Goal: Navigation & Orientation: Find specific page/section

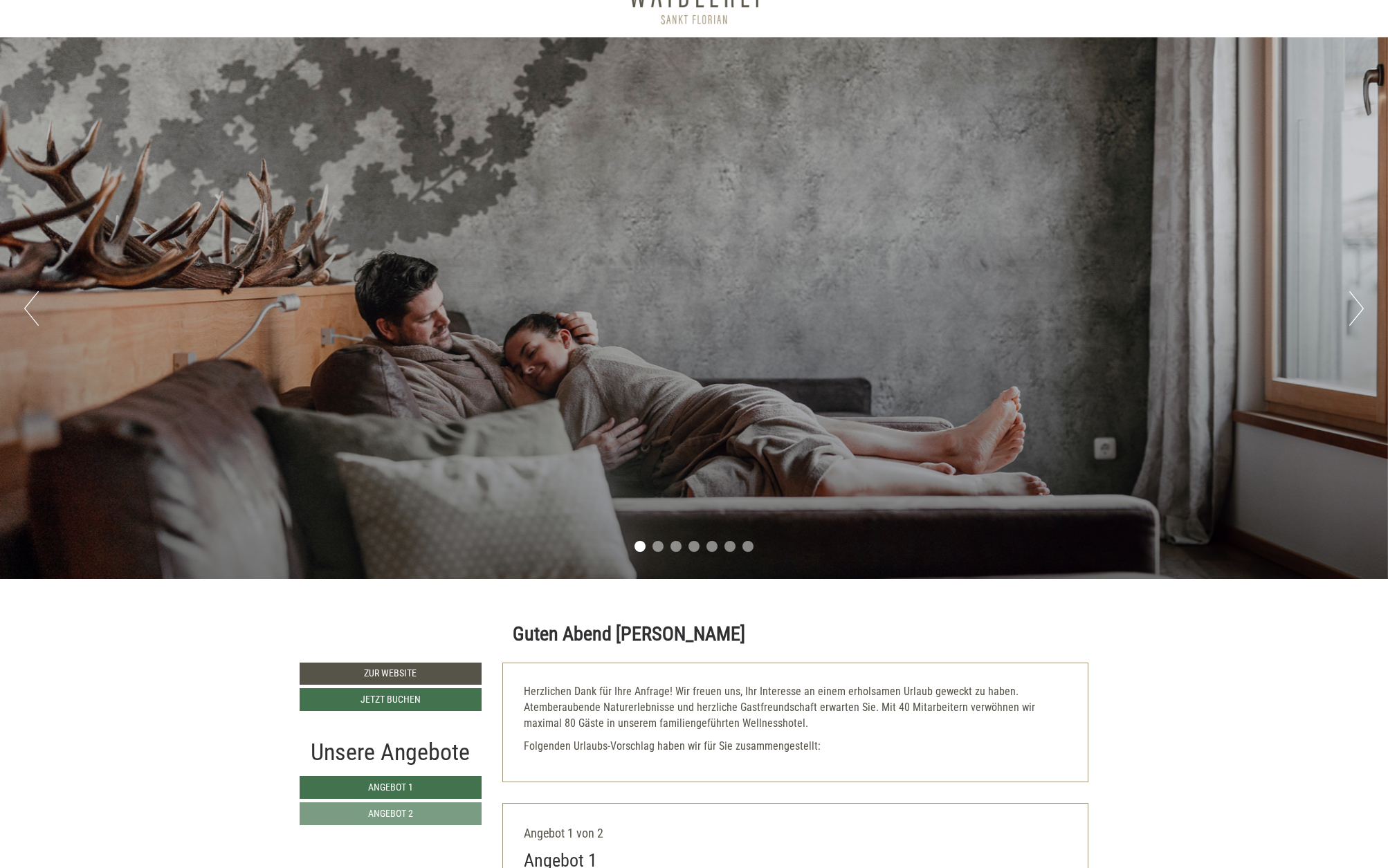
scroll to position [163, 0]
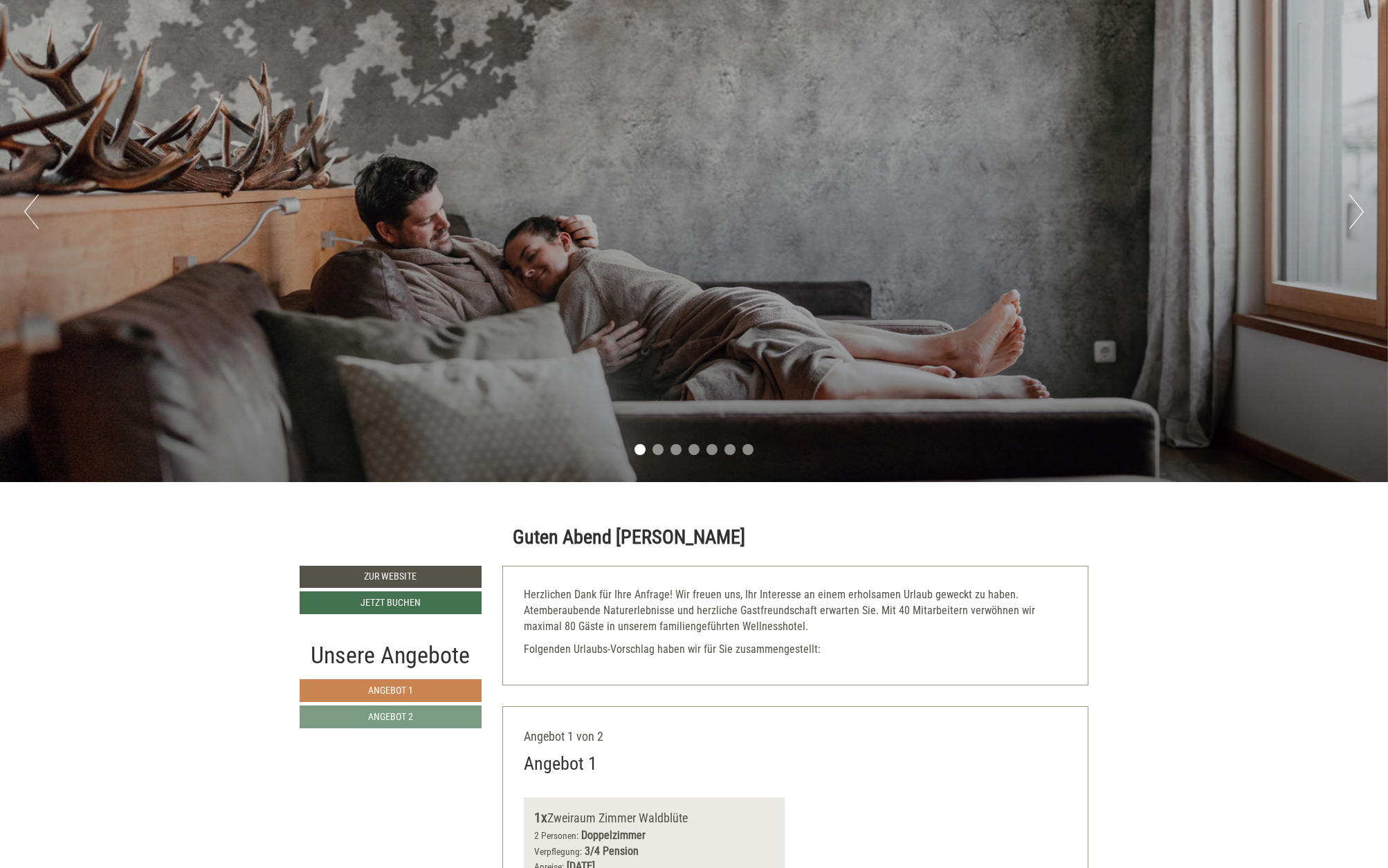
click at [372, 690] on span "Angebot 1" at bounding box center [390, 690] width 45 height 11
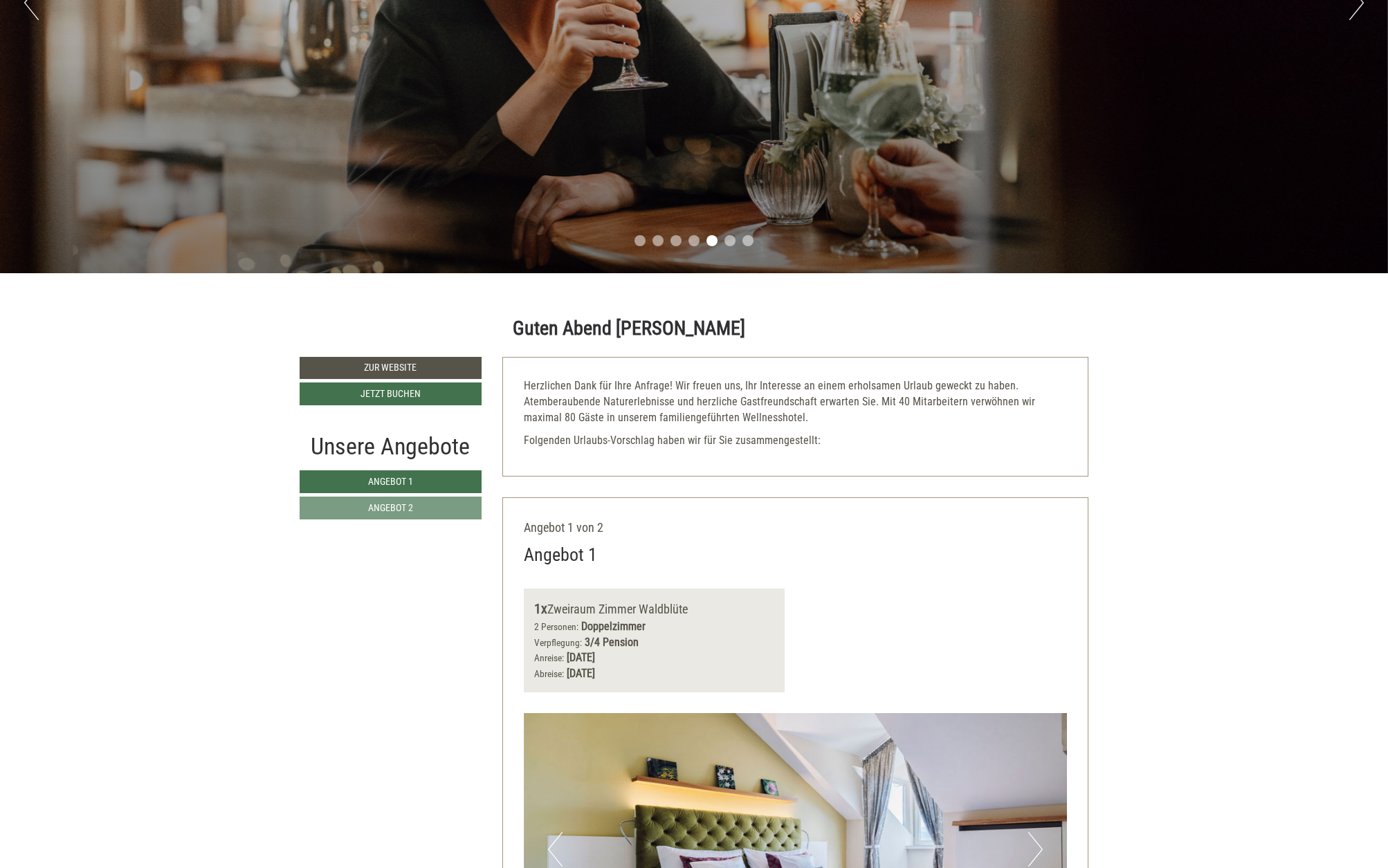
scroll to position [97, 0]
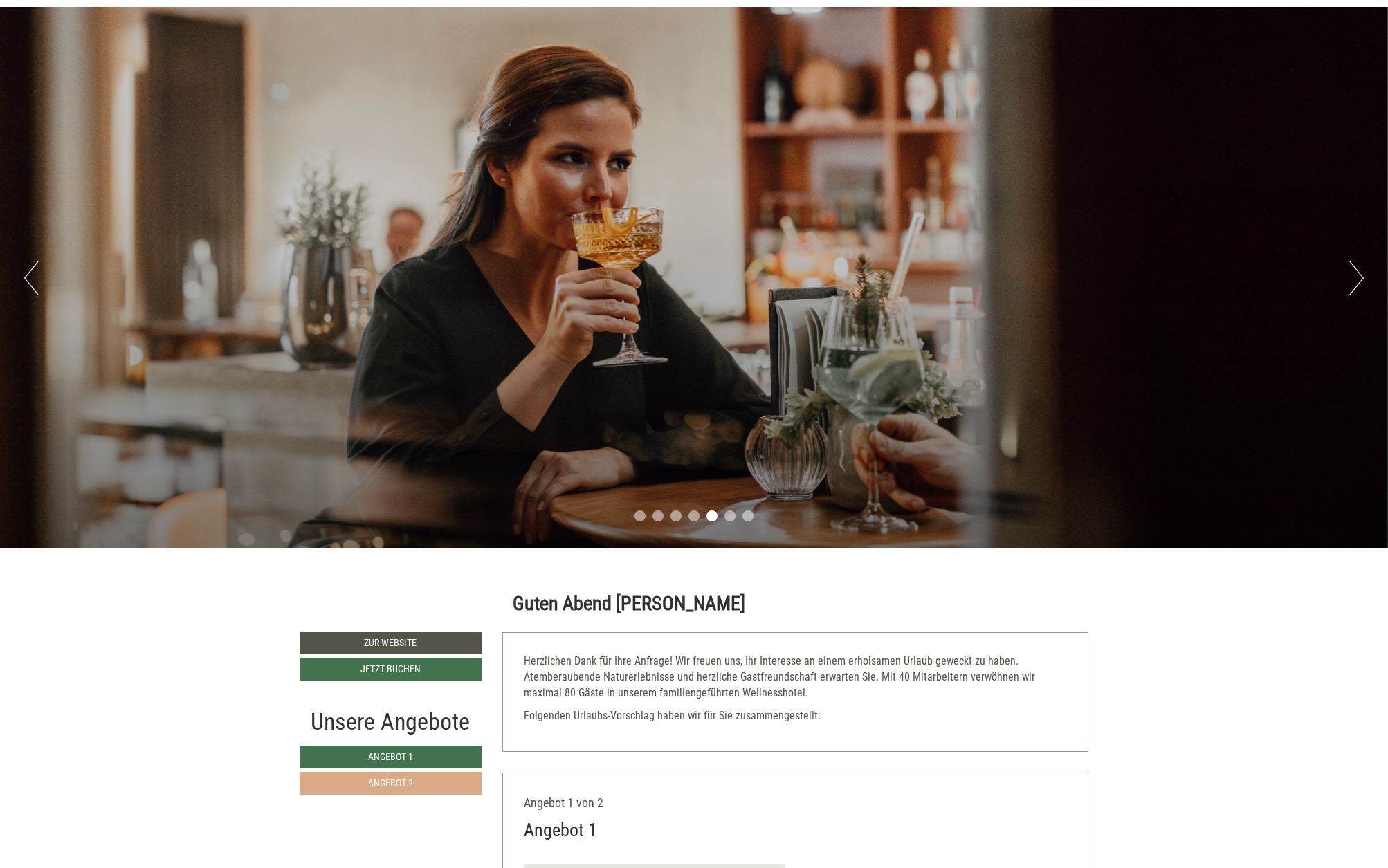
click at [385, 784] on span "Angebot 2" at bounding box center [390, 782] width 45 height 11
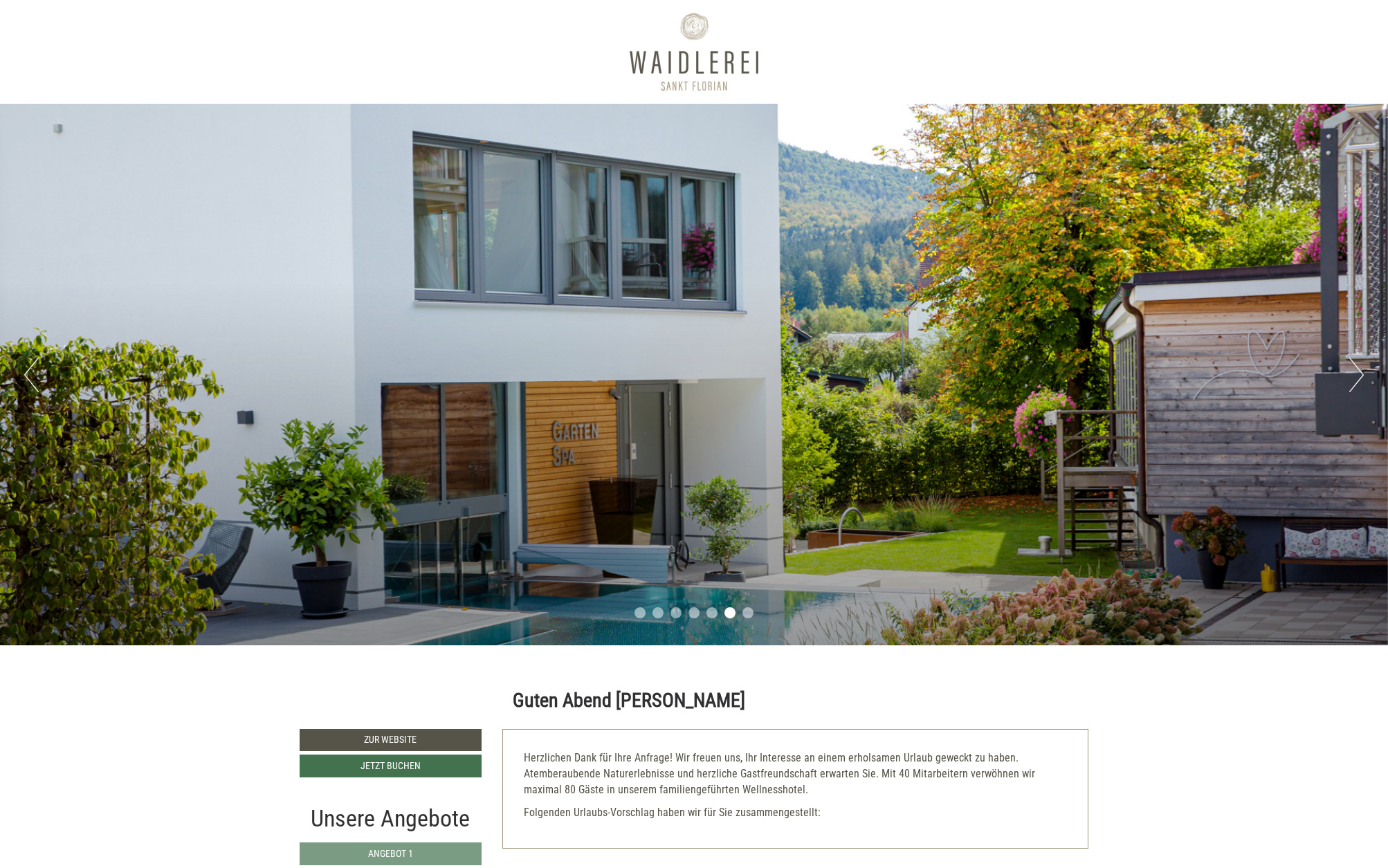
scroll to position [122, 0]
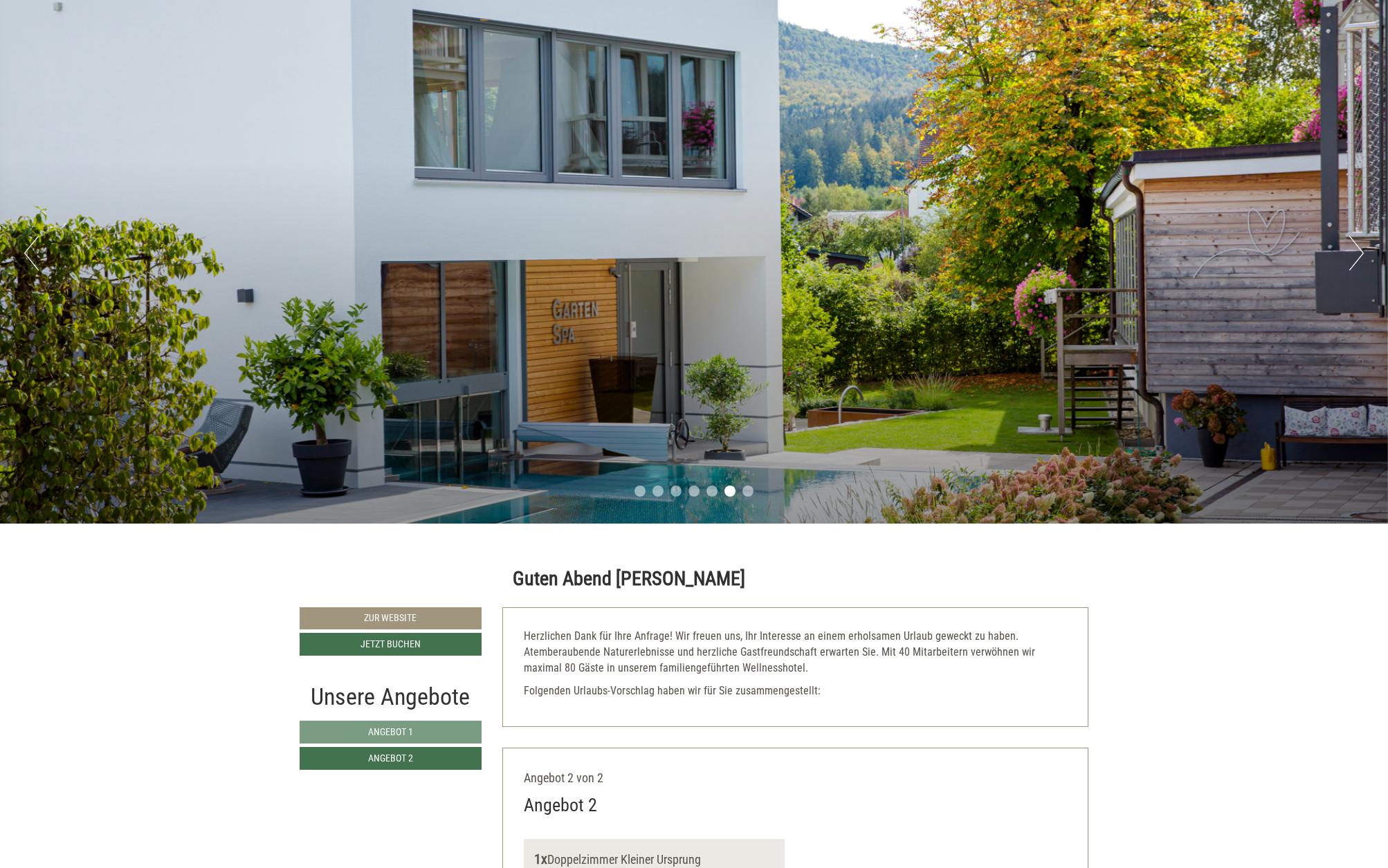
click at [404, 615] on link "Zur Website" at bounding box center [390, 618] width 182 height 22
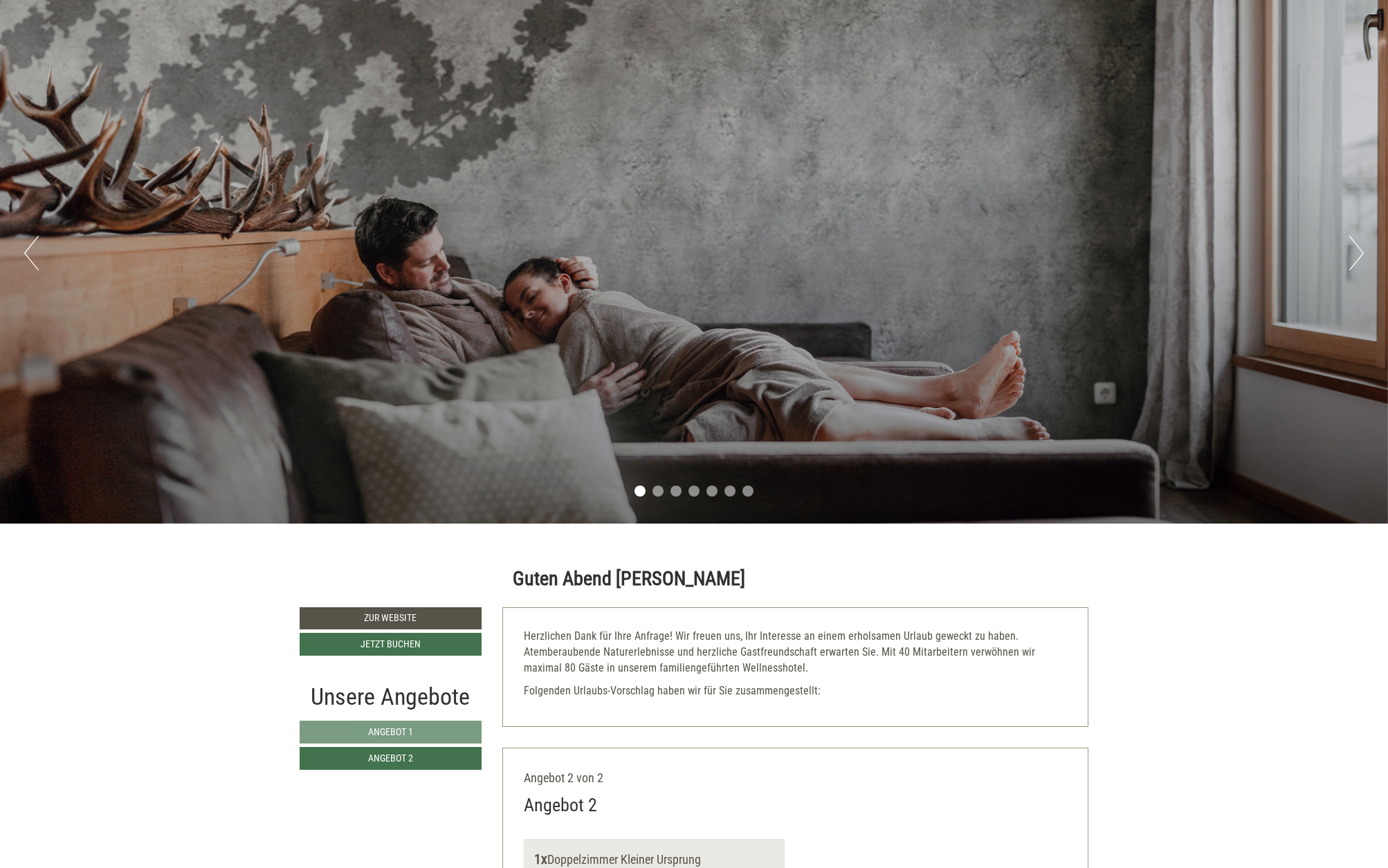
click at [1361, 249] on button "Next" at bounding box center [1356, 253] width 14 height 35
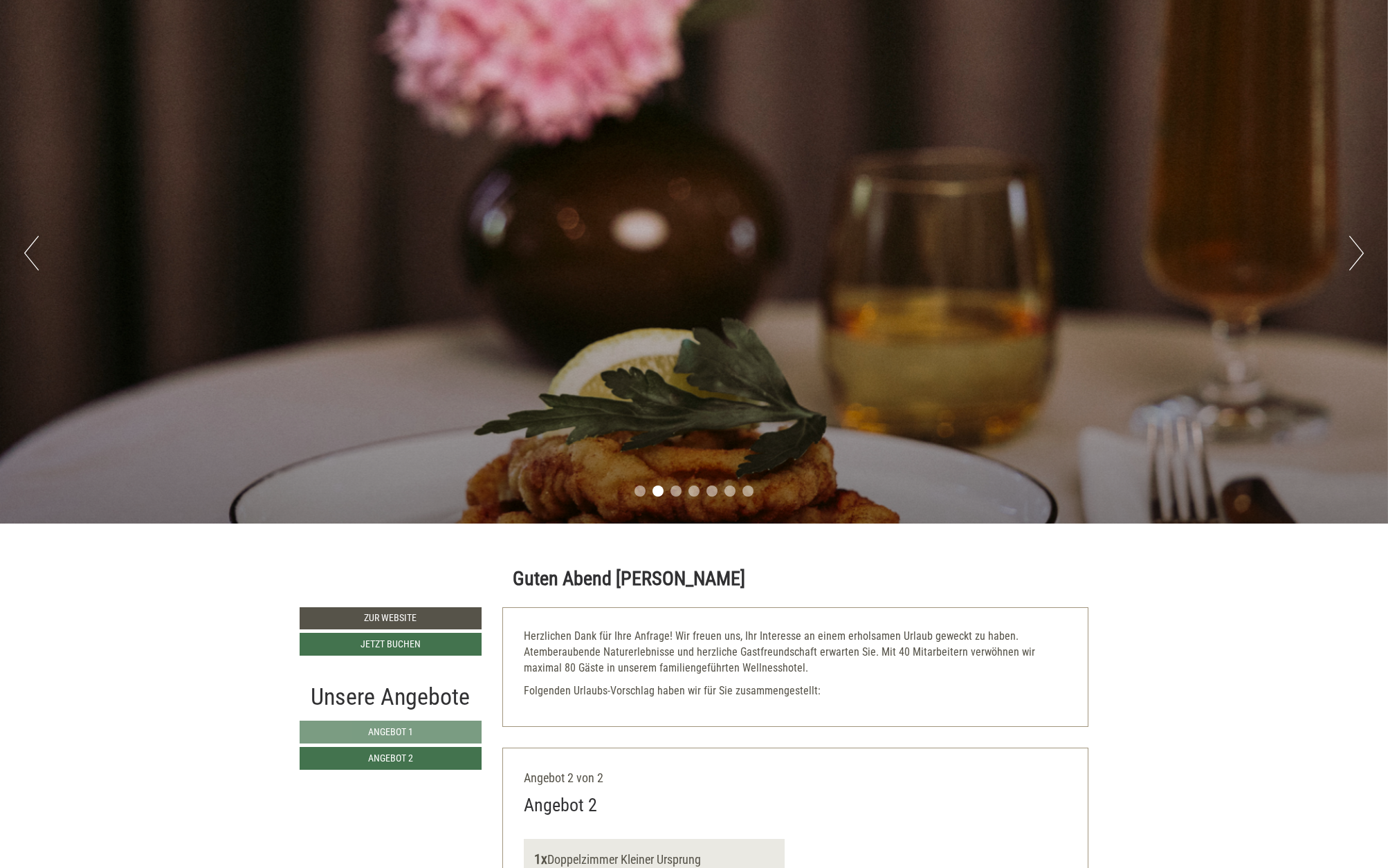
click at [1358, 250] on button "Next" at bounding box center [1356, 253] width 14 height 35
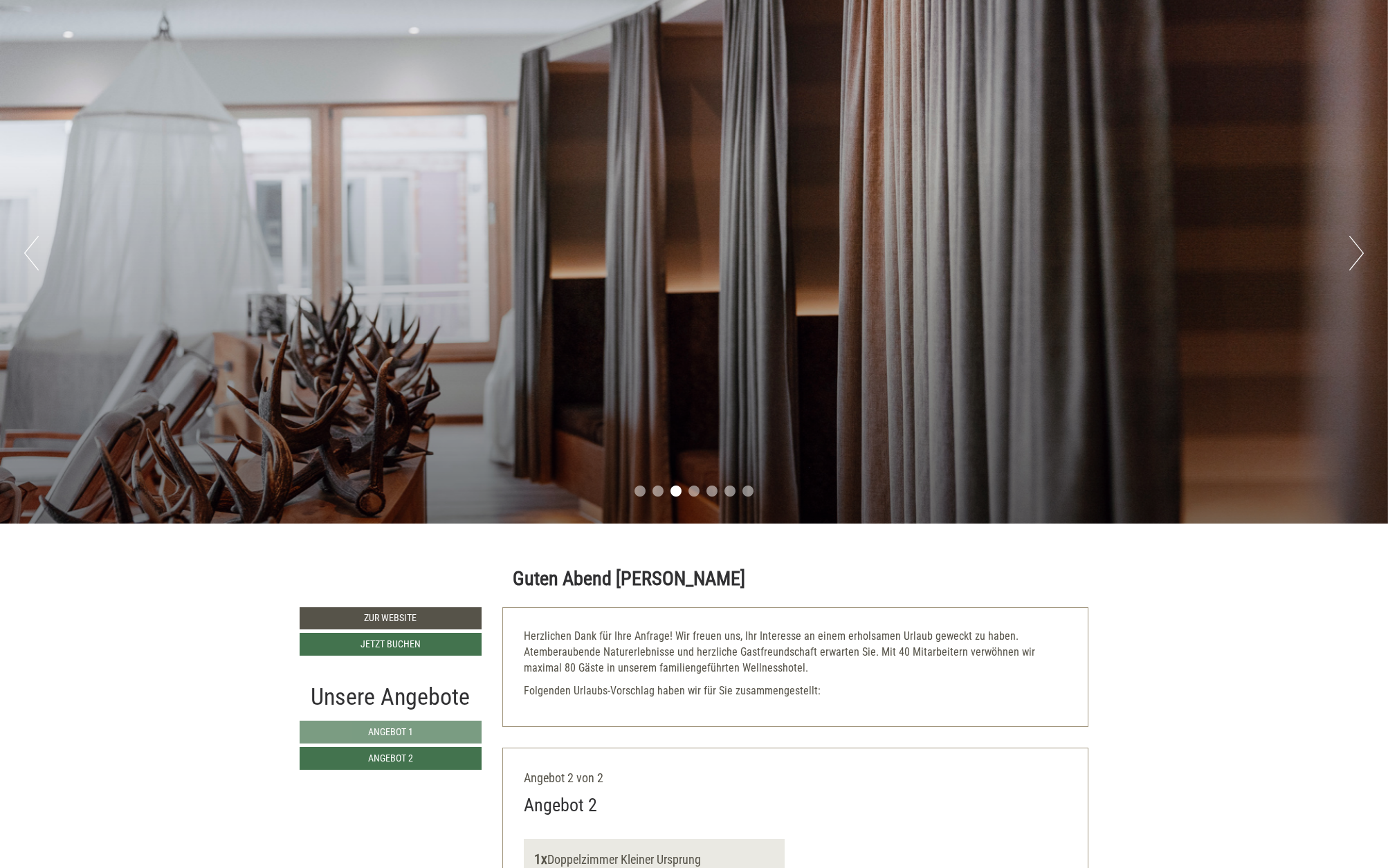
click at [1358, 250] on button "Next" at bounding box center [1356, 253] width 14 height 35
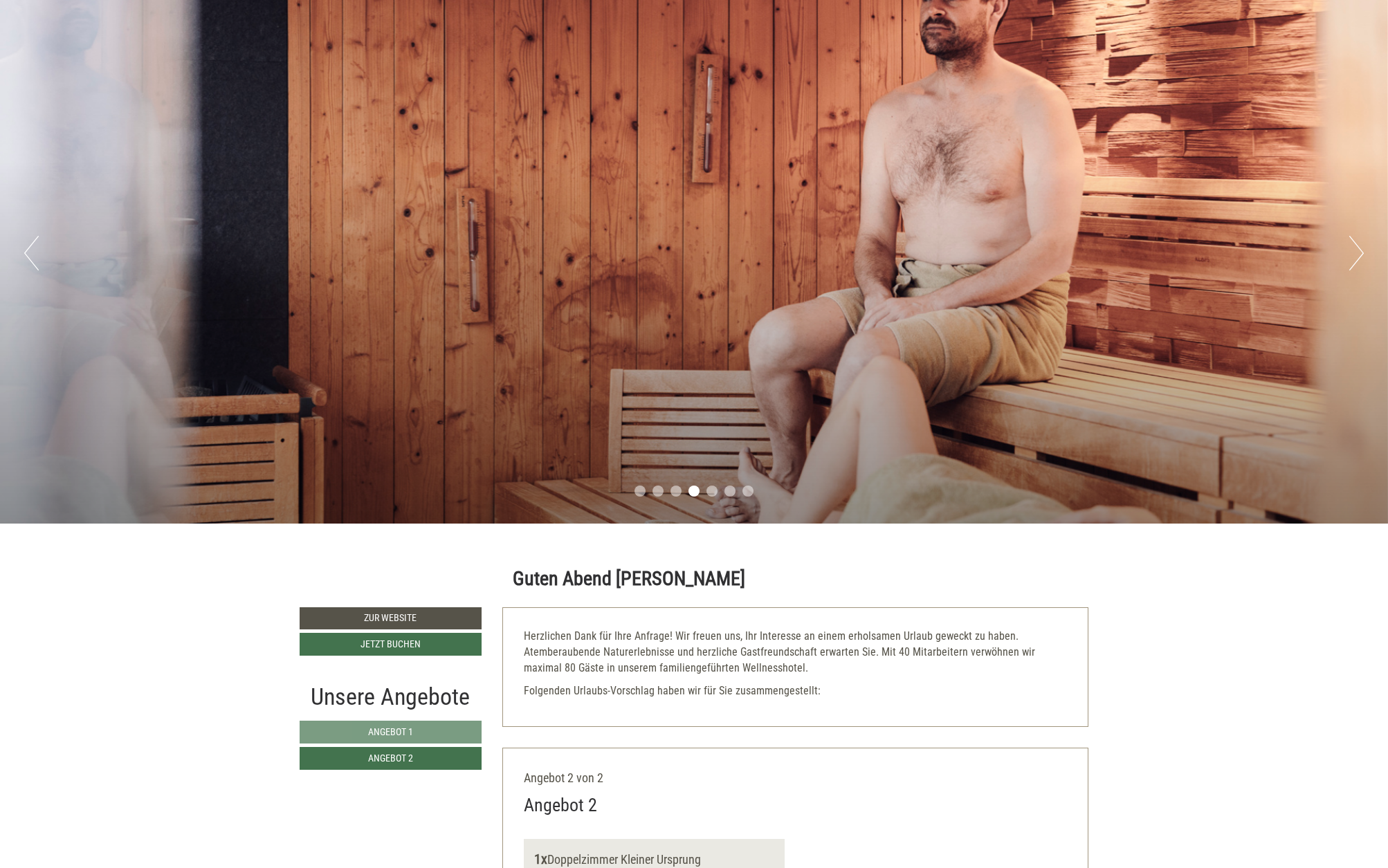
click at [1357, 250] on button "Next" at bounding box center [1356, 253] width 14 height 35
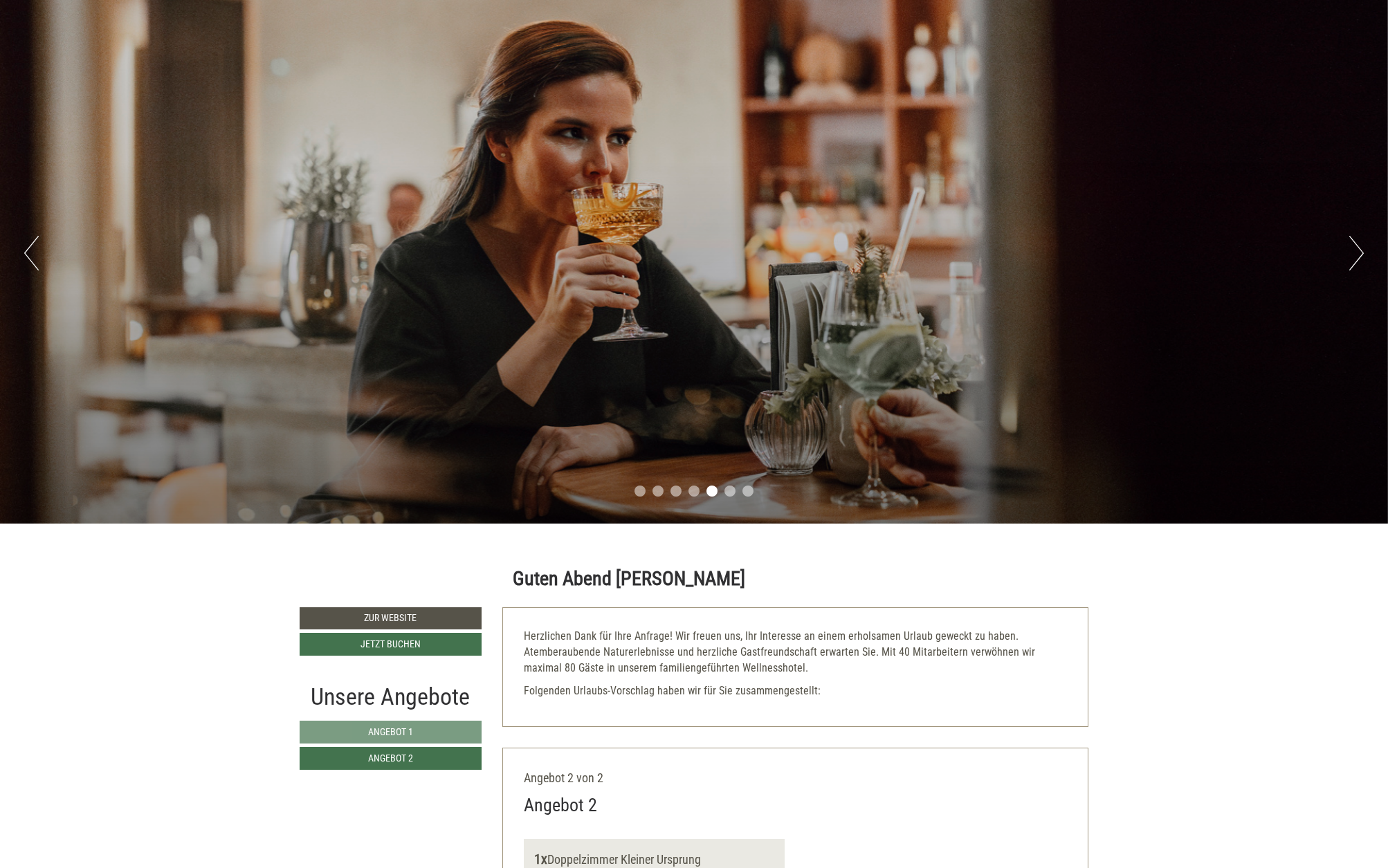
click at [1356, 250] on button "Next" at bounding box center [1356, 253] width 14 height 35
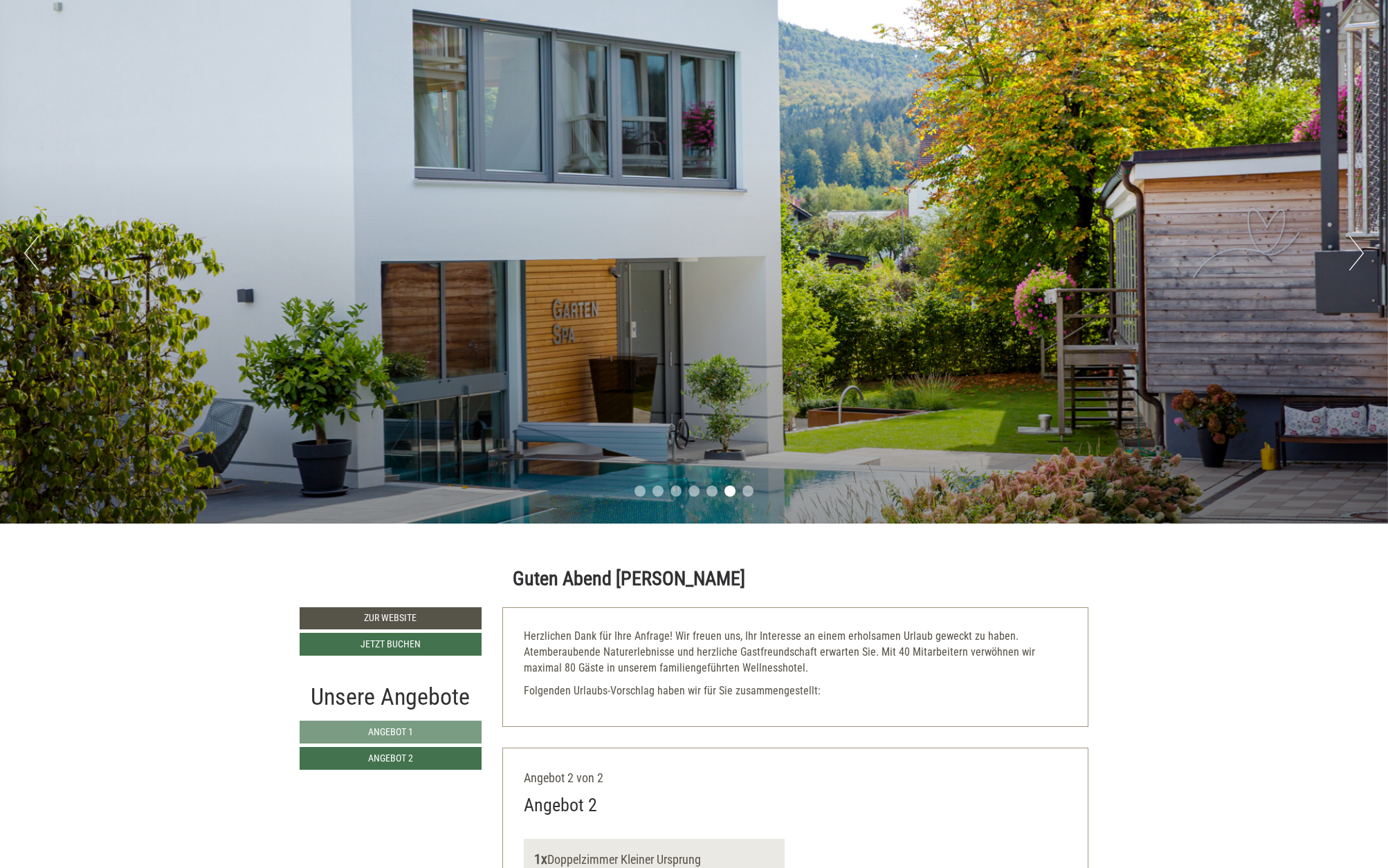
click at [1356, 250] on button "Next" at bounding box center [1356, 253] width 14 height 35
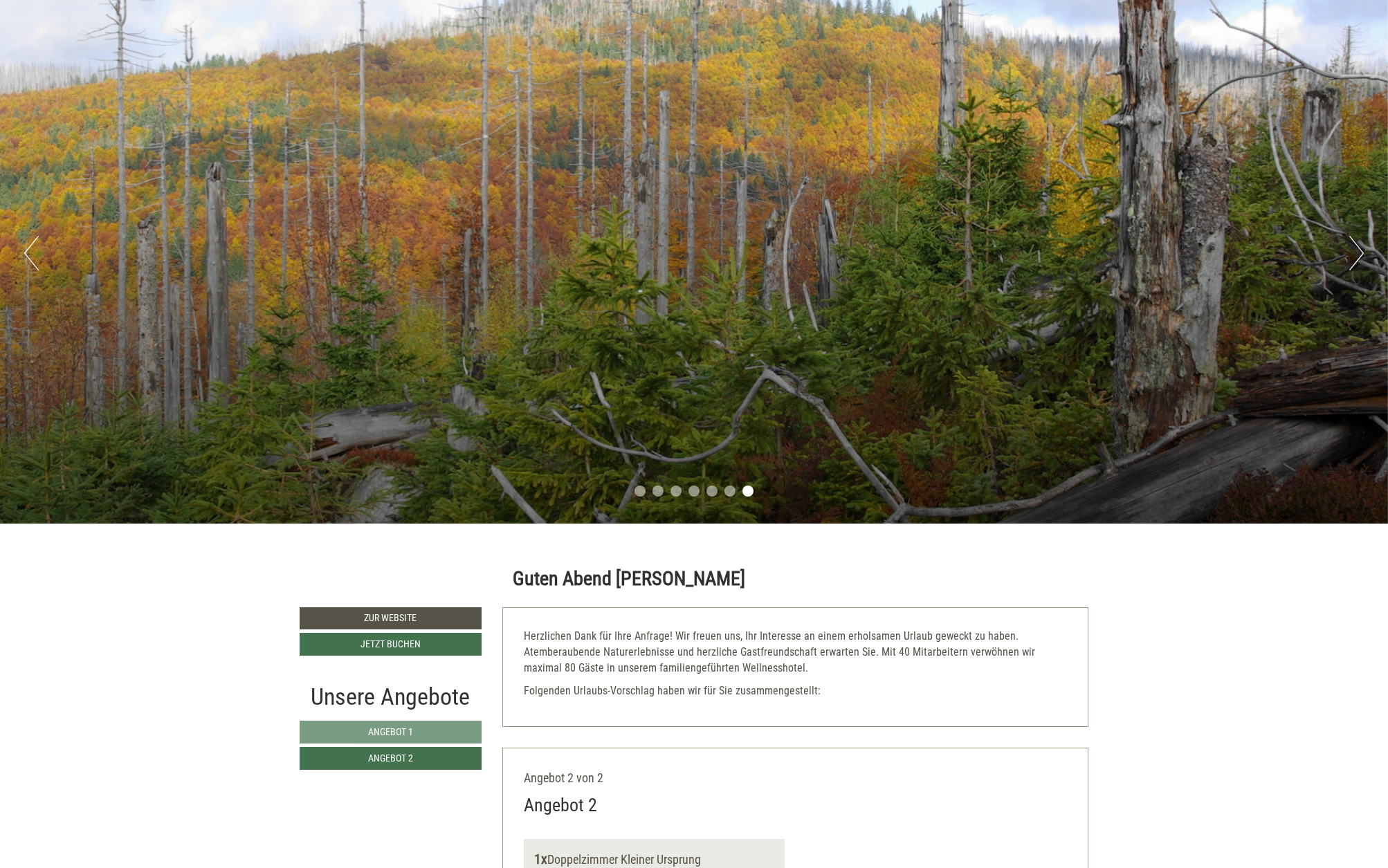
click at [1356, 250] on button "Next" at bounding box center [1356, 253] width 14 height 35
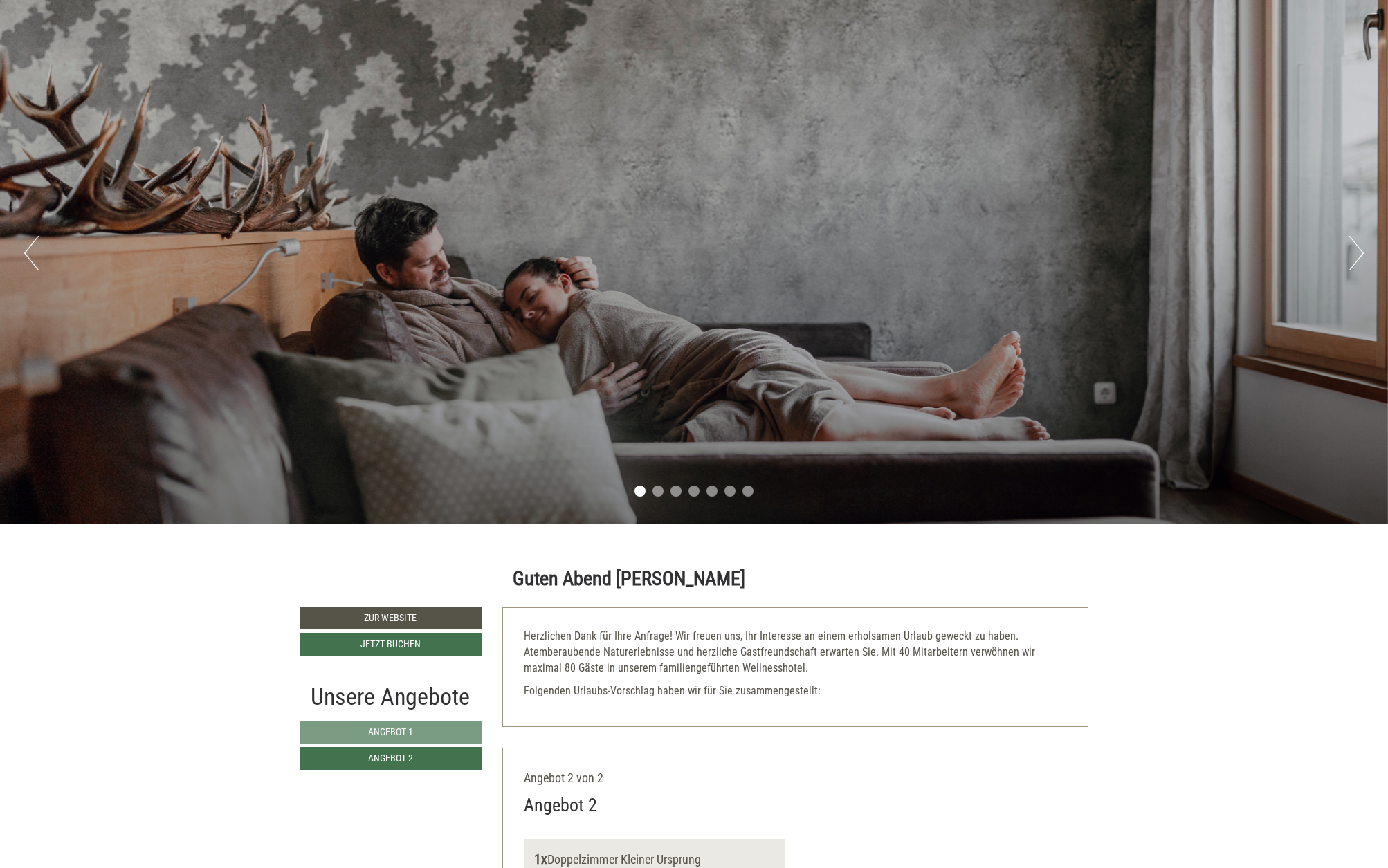
click at [1356, 250] on button "Next" at bounding box center [1356, 253] width 14 height 35
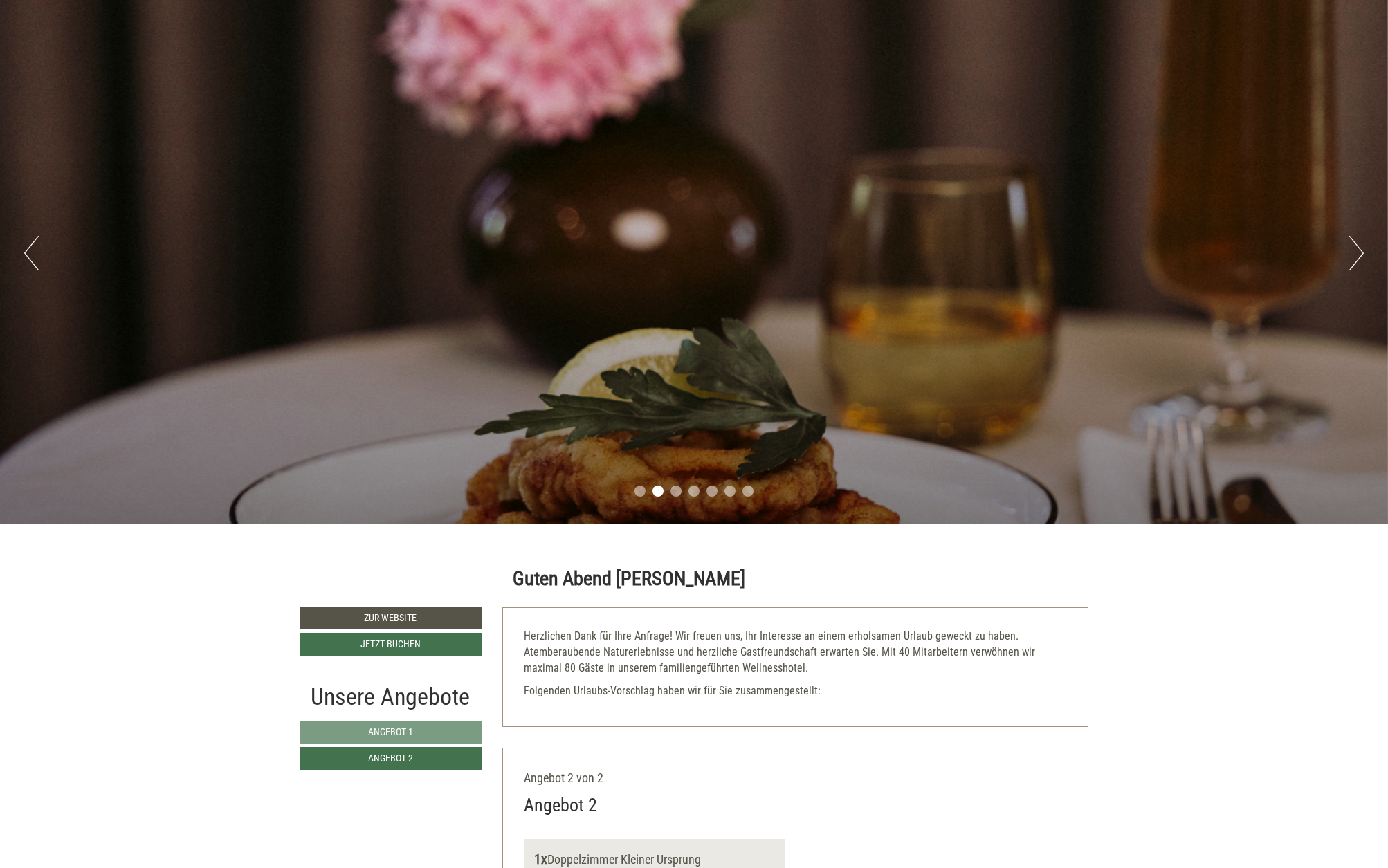
click at [1353, 250] on button "Next" at bounding box center [1356, 253] width 14 height 35
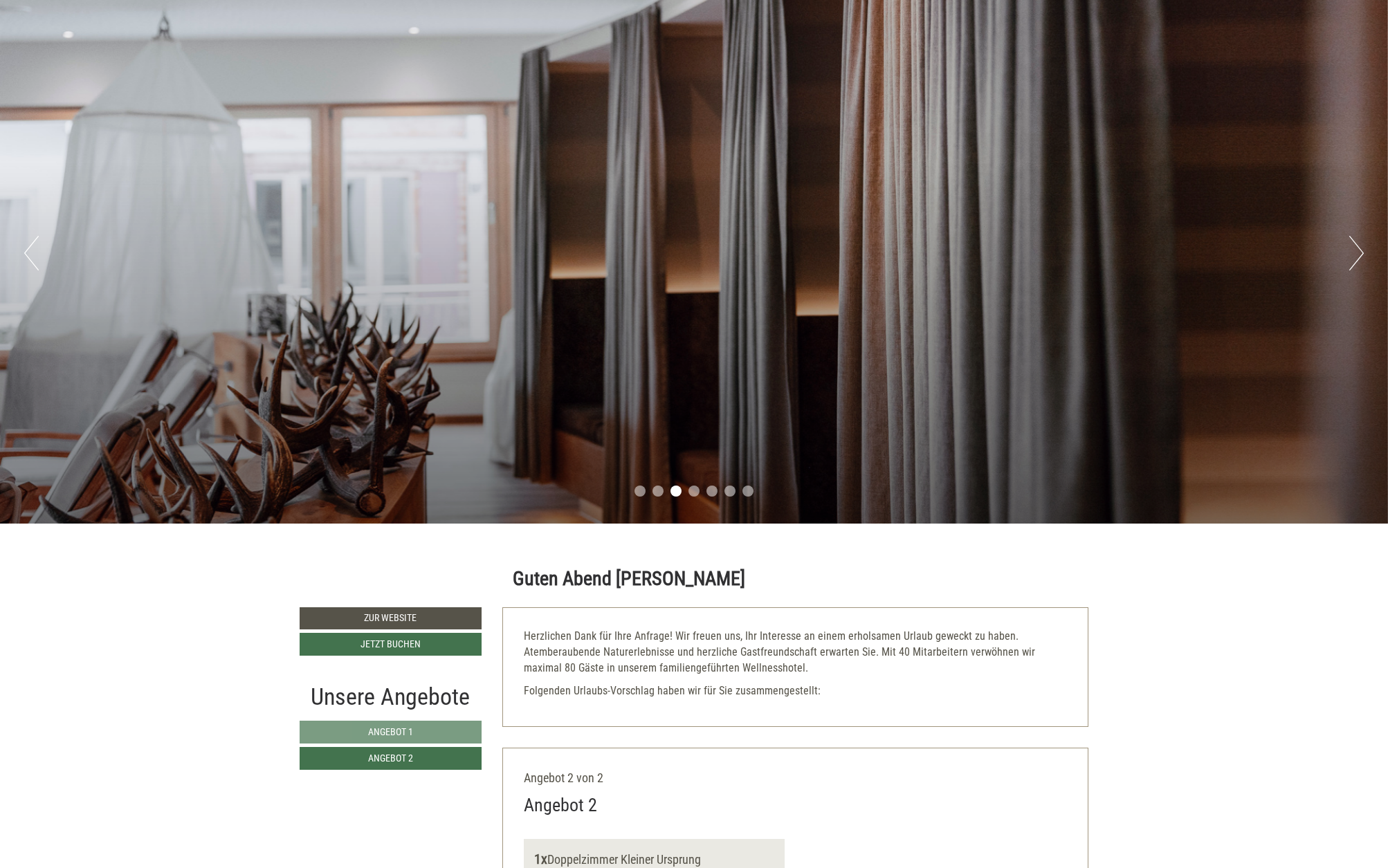
click at [1353, 250] on button "Next" at bounding box center [1356, 253] width 14 height 35
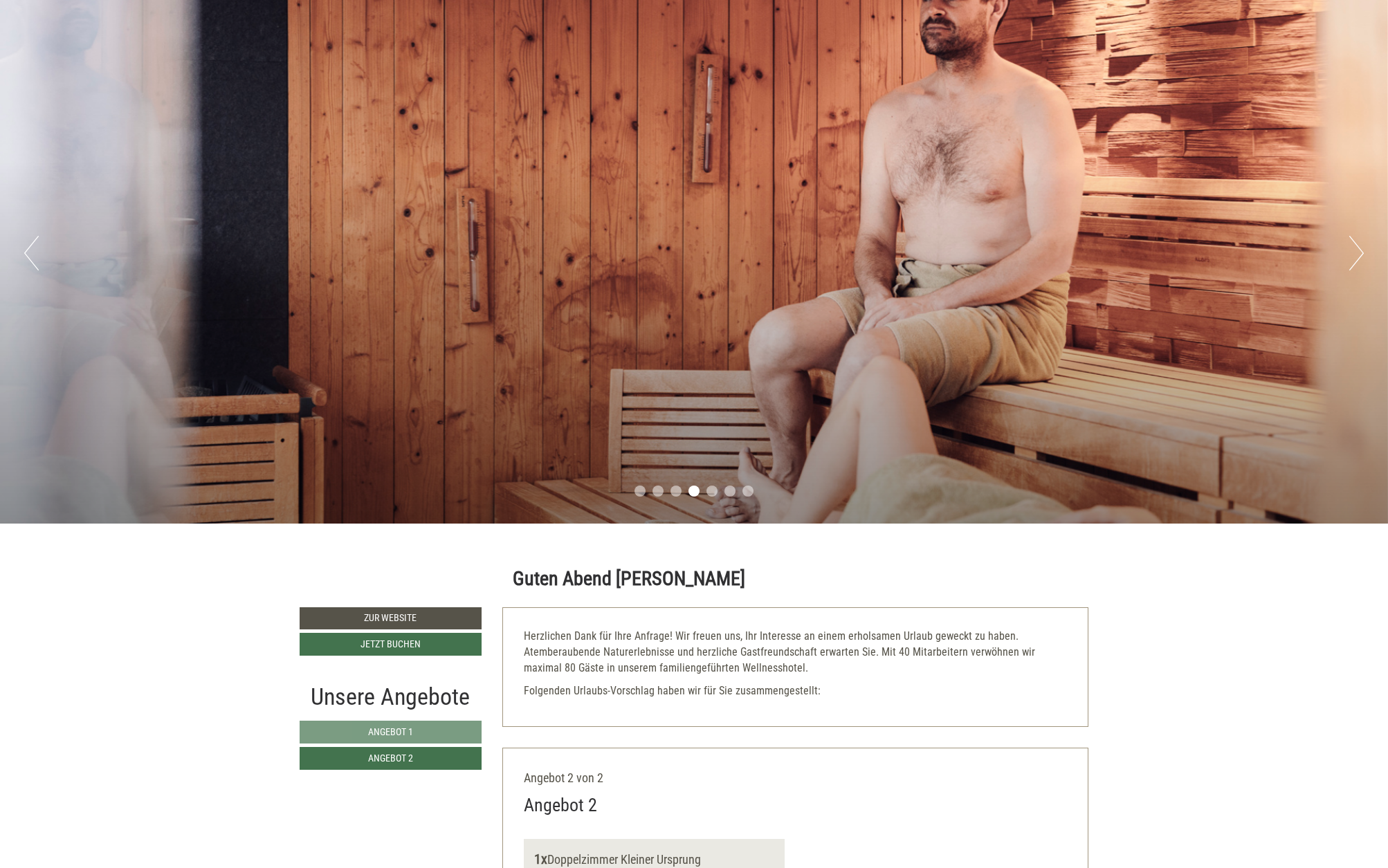
click at [1353, 250] on button "Next" at bounding box center [1356, 253] width 14 height 35
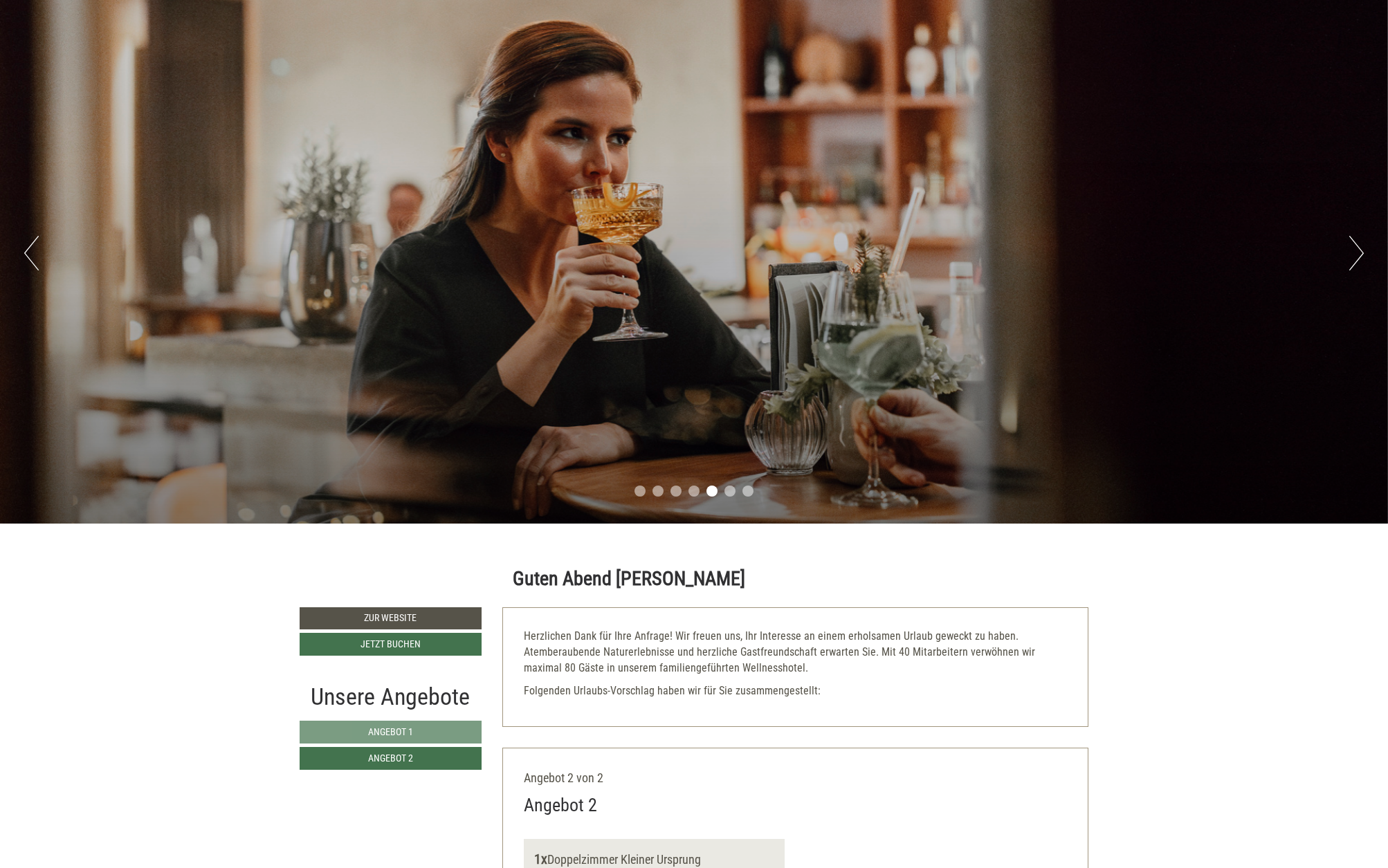
click at [1352, 250] on button "Next" at bounding box center [1356, 253] width 14 height 35
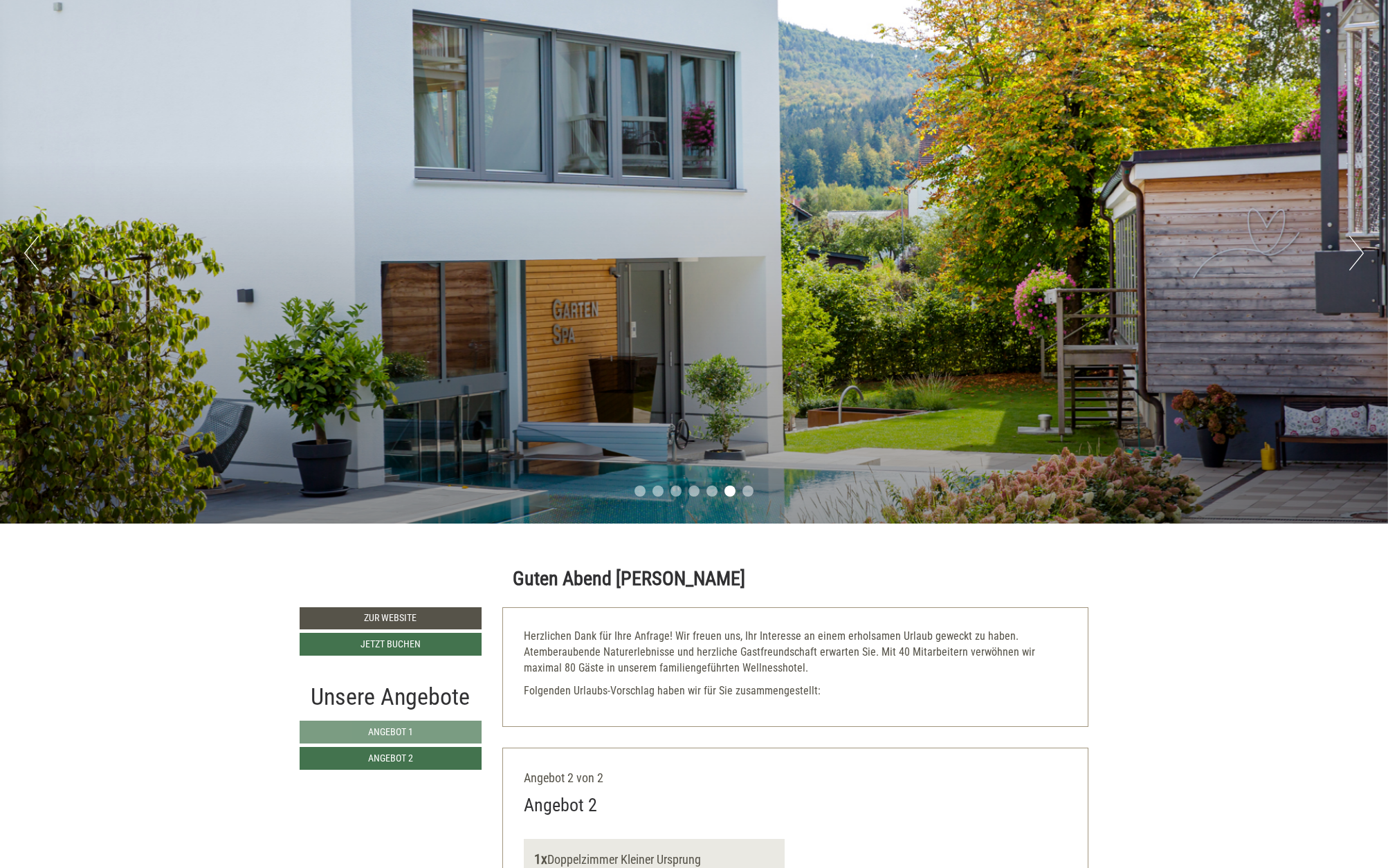
click at [1352, 250] on button "Next" at bounding box center [1356, 253] width 14 height 35
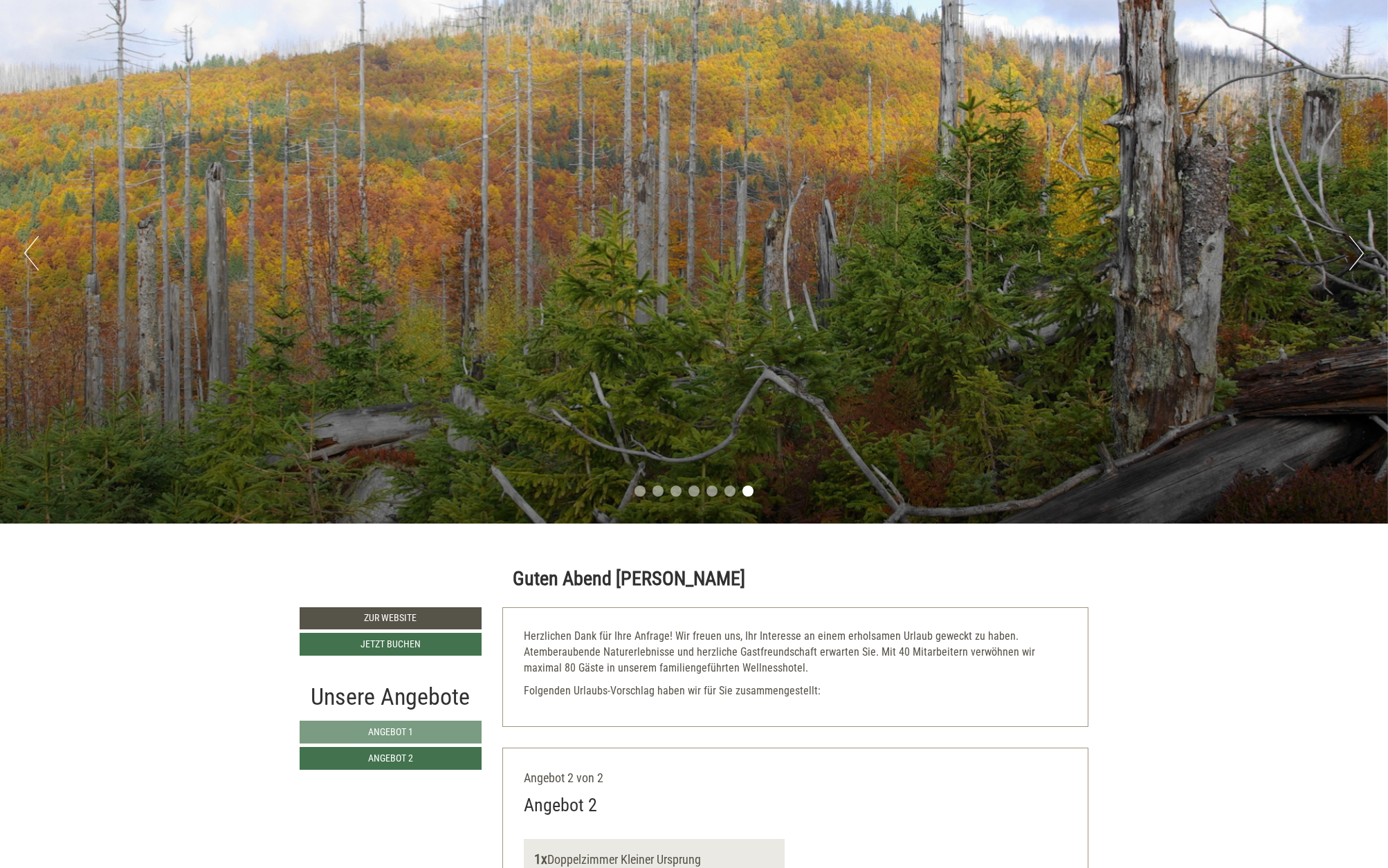
click at [1352, 250] on button "Next" at bounding box center [1356, 253] width 14 height 35
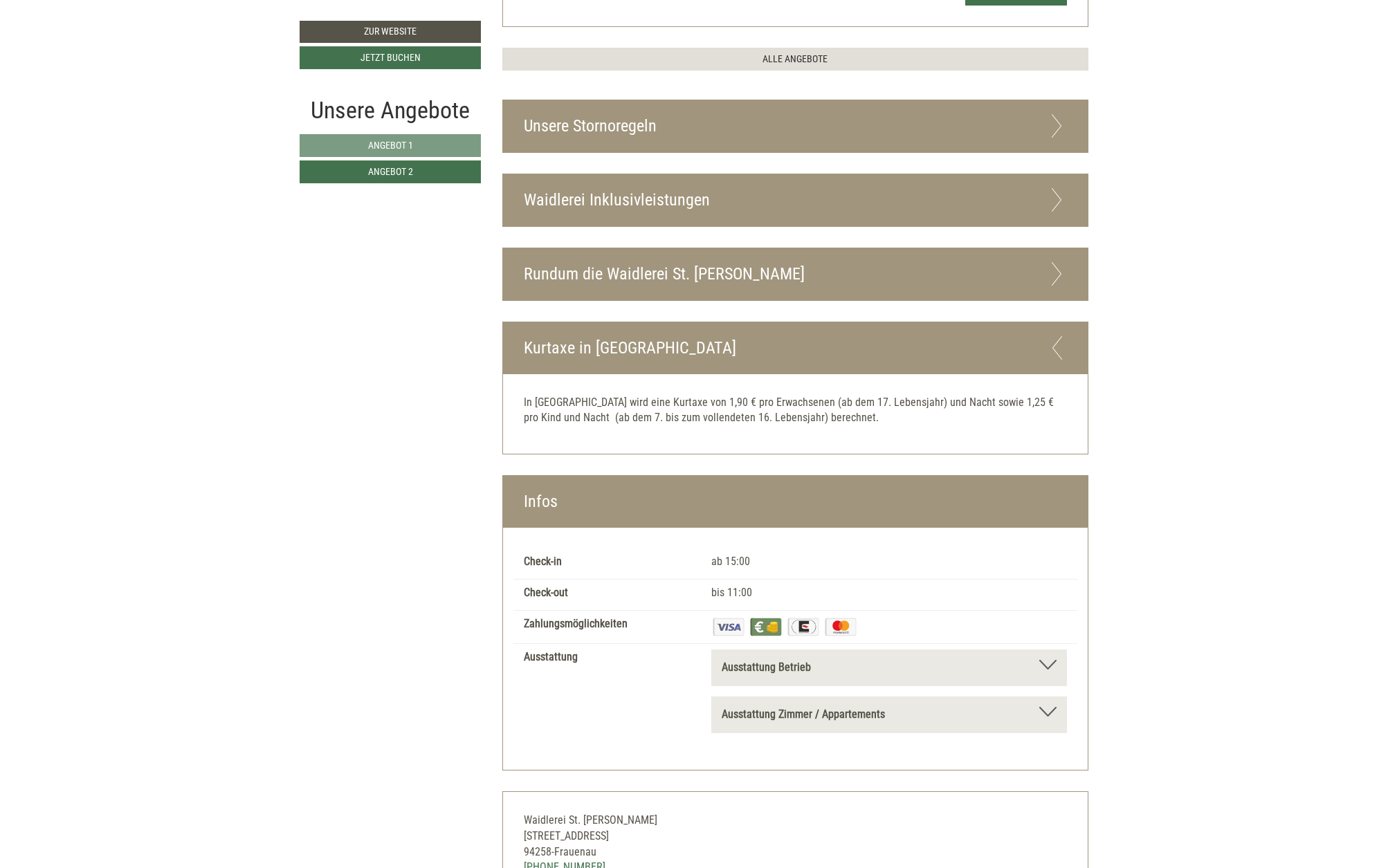
scroll to position [2048, 0]
